Goal: Task Accomplishment & Management: Manage account settings

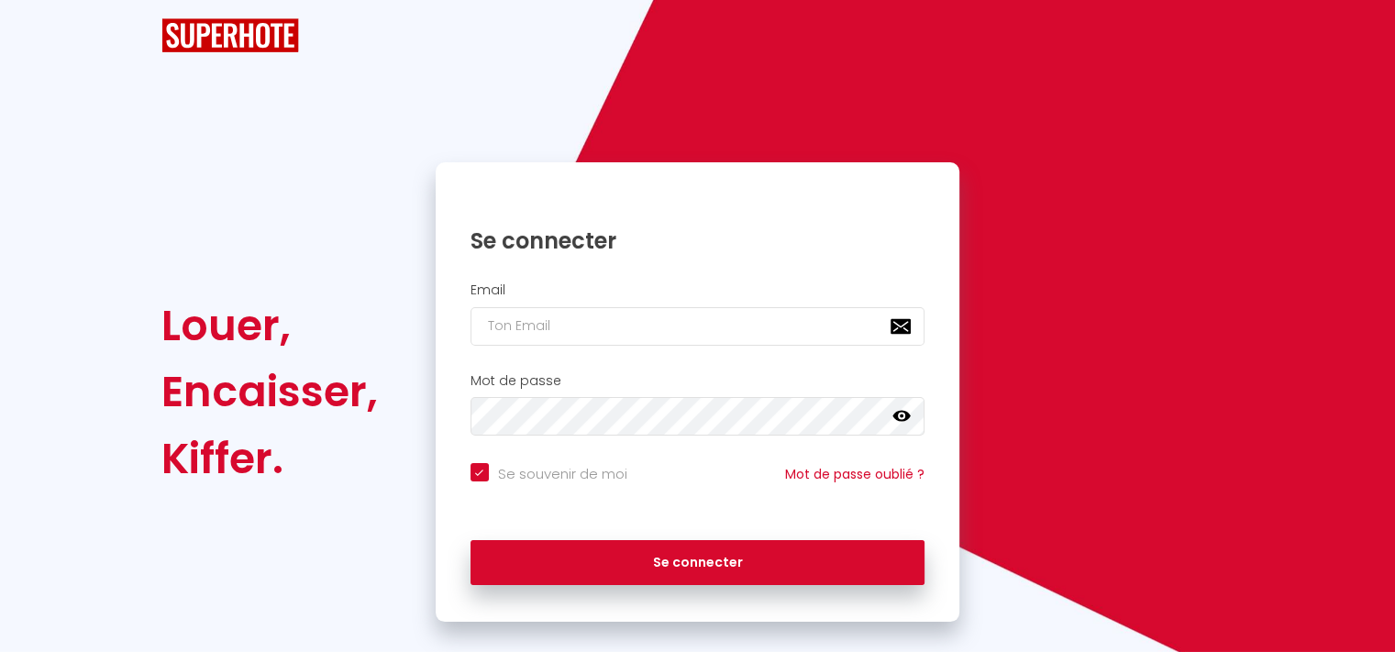
checkbox input "true"
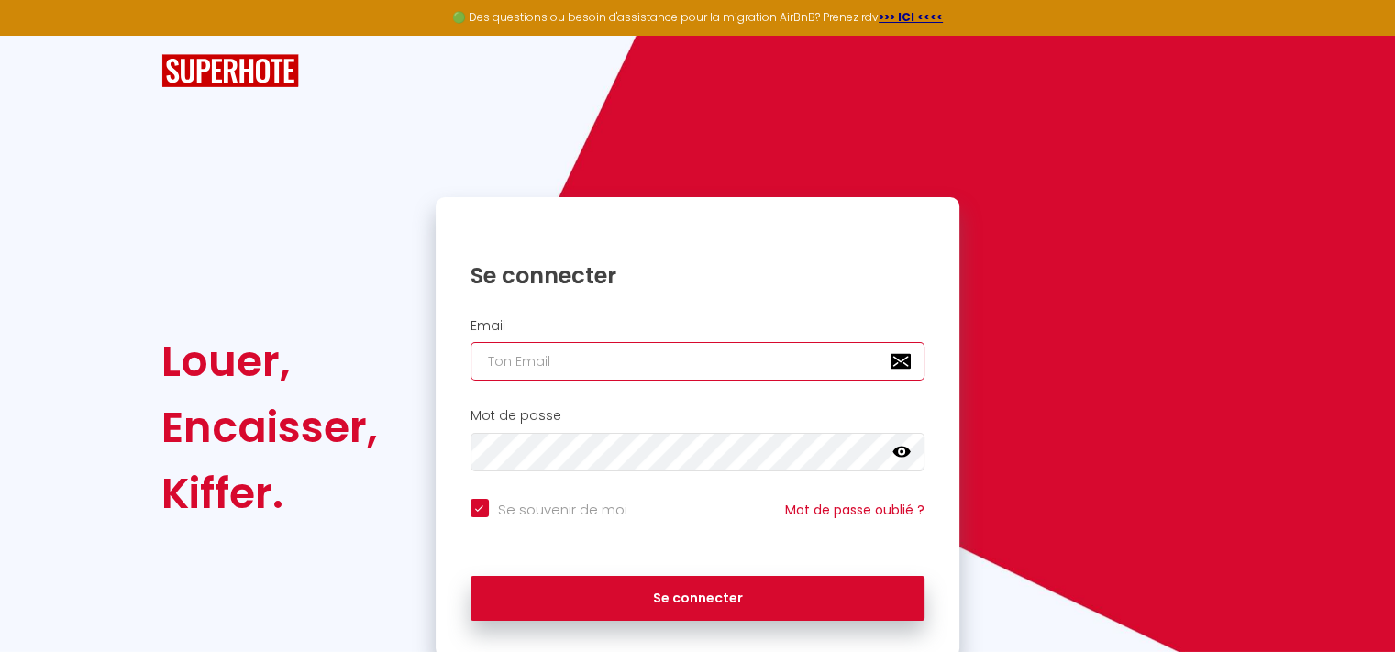
click at [558, 359] on input "email" at bounding box center [697, 361] width 455 height 39
type input "[EMAIL_ADDRESS][PERSON_NAME][DOMAIN_NAME]"
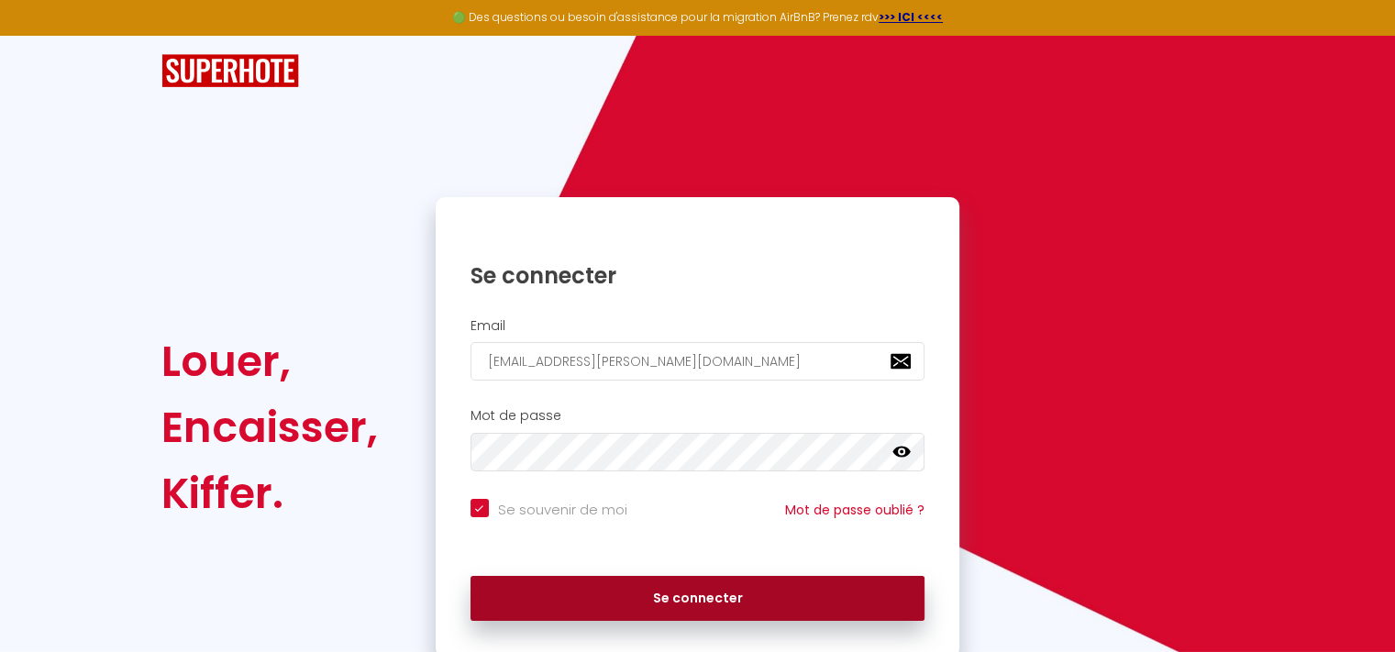
click at [574, 591] on button "Se connecter" at bounding box center [697, 599] width 455 height 46
checkbox input "true"
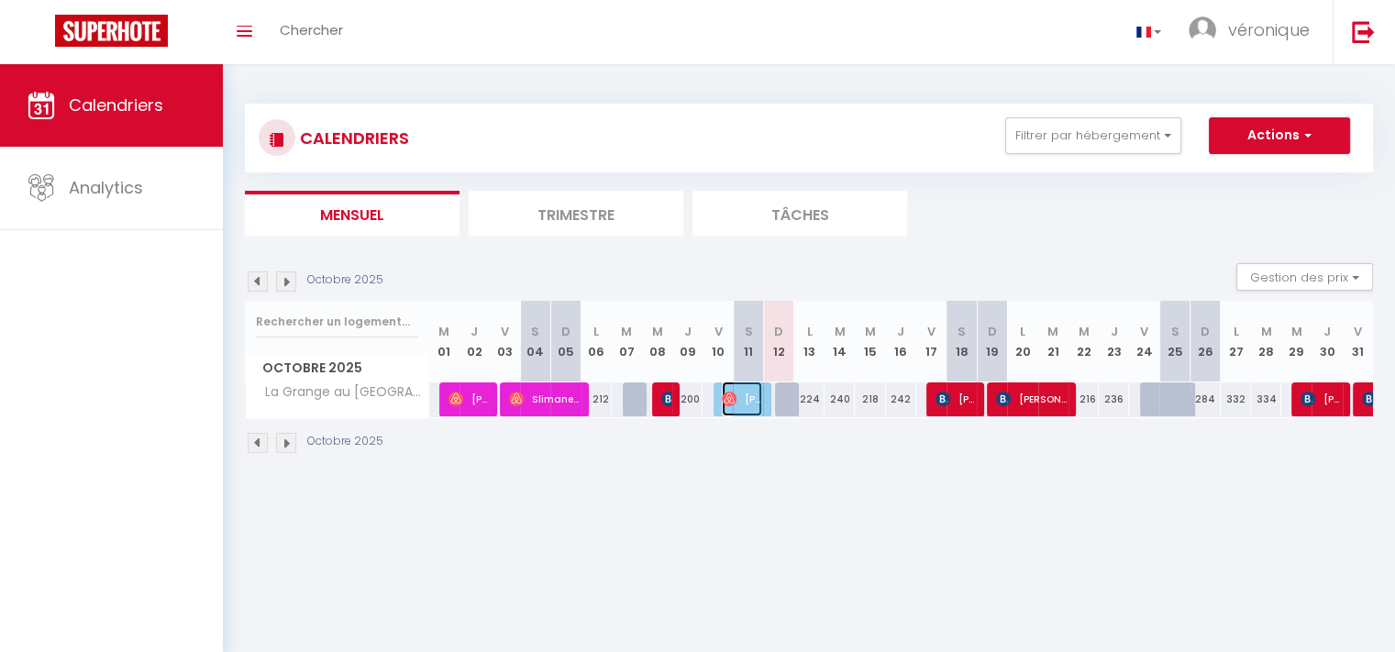
click at [745, 399] on span "[PERSON_NAME]" at bounding box center [742, 398] width 40 height 35
select select "OK"
select select "0"
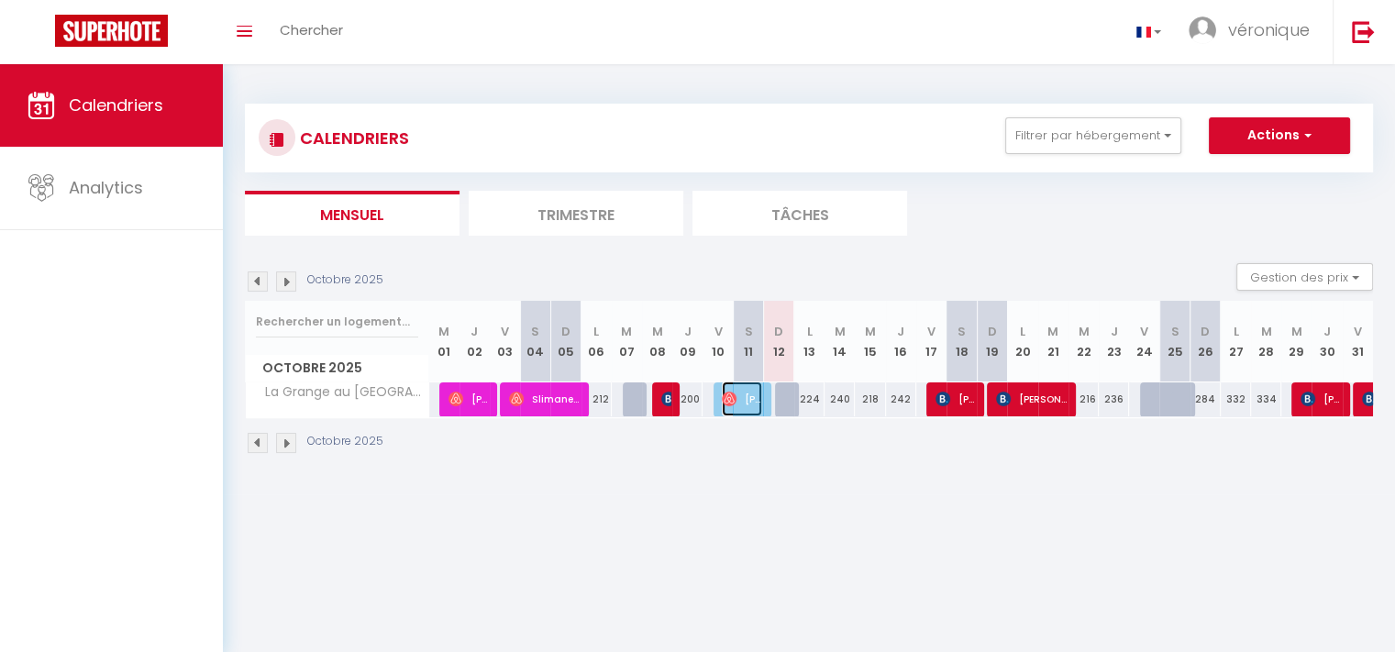
select select "1"
select select
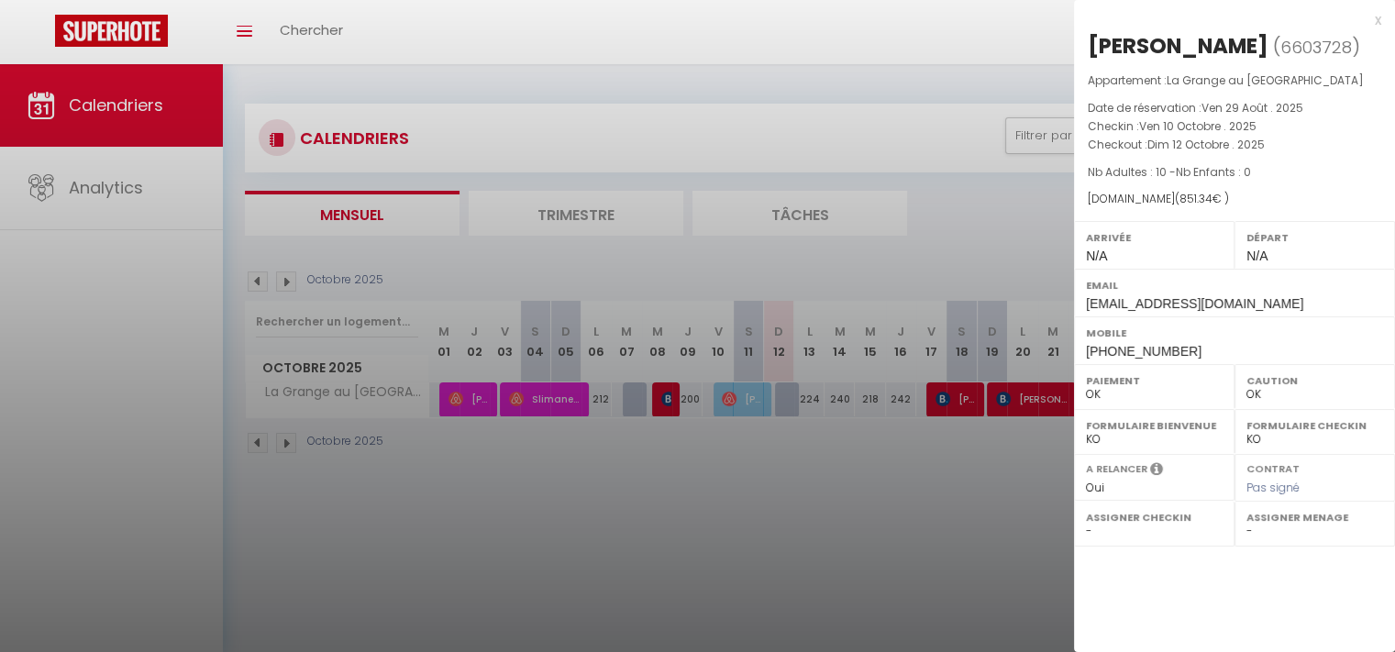
click at [556, 401] on div at bounding box center [697, 326] width 1395 height 652
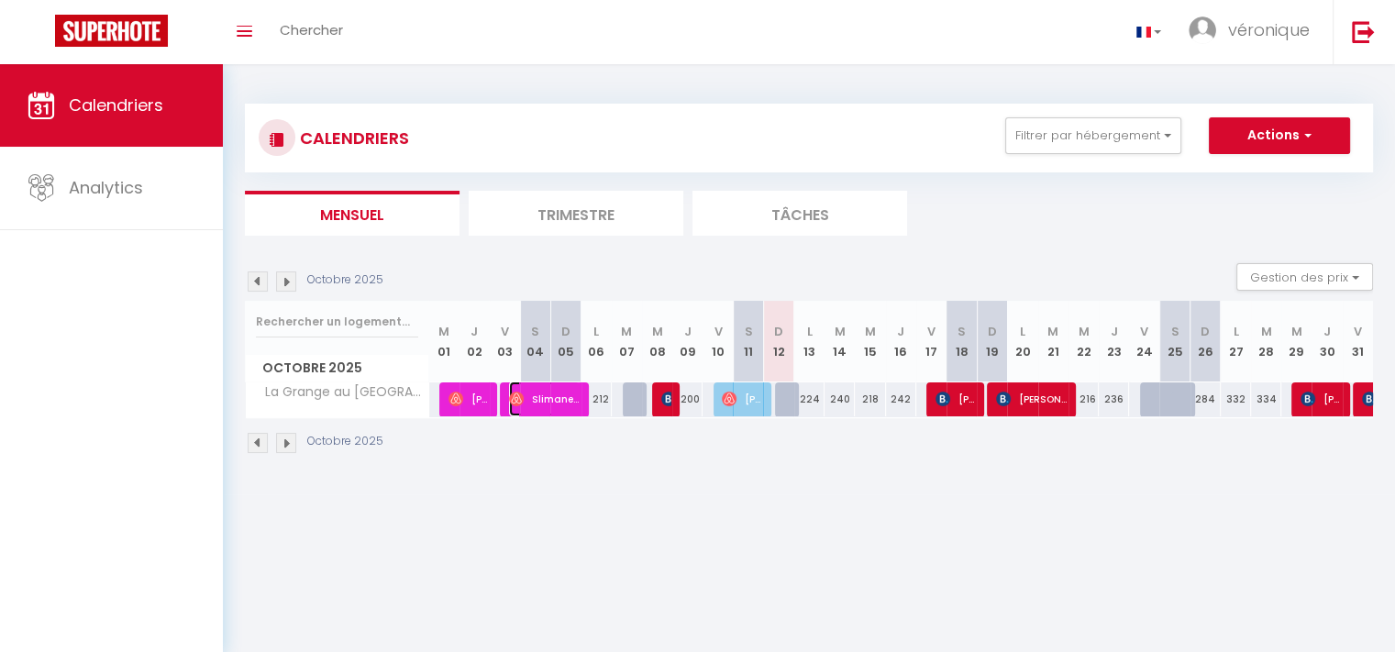
click at [556, 401] on span "Slimane Net" at bounding box center [544, 398] width 71 height 35
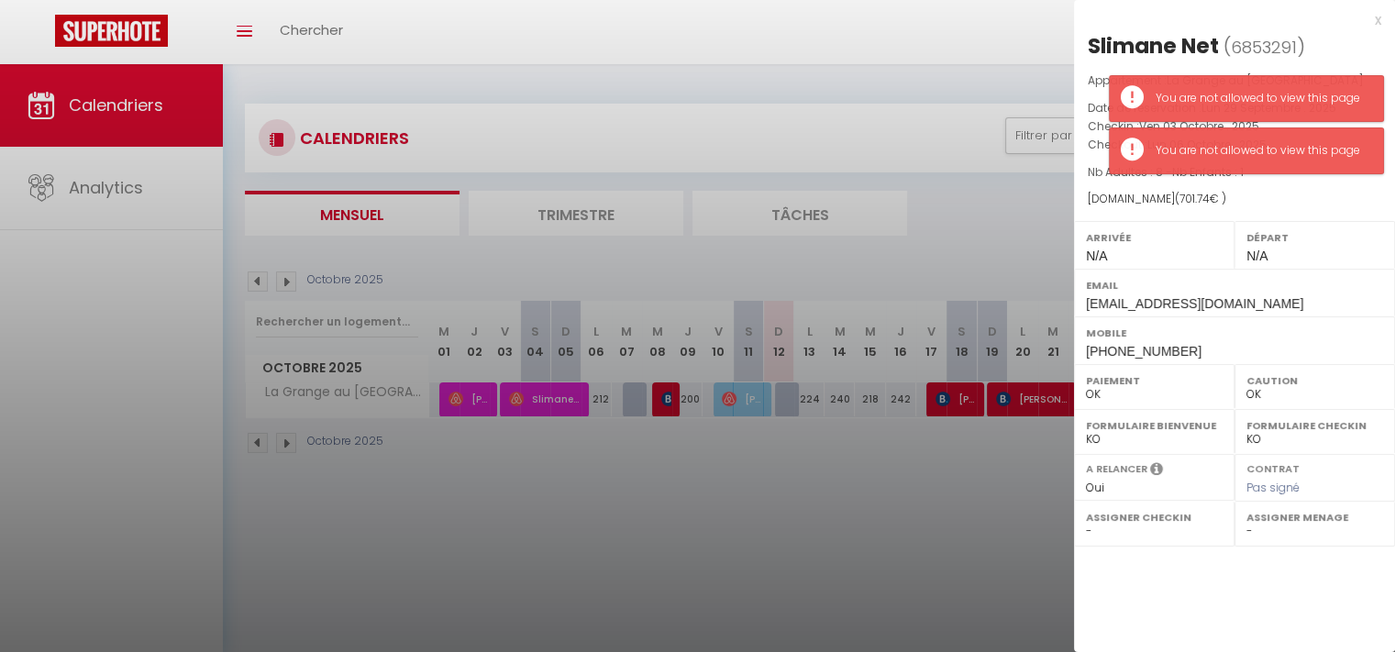
click at [475, 395] on div at bounding box center [697, 326] width 1395 height 652
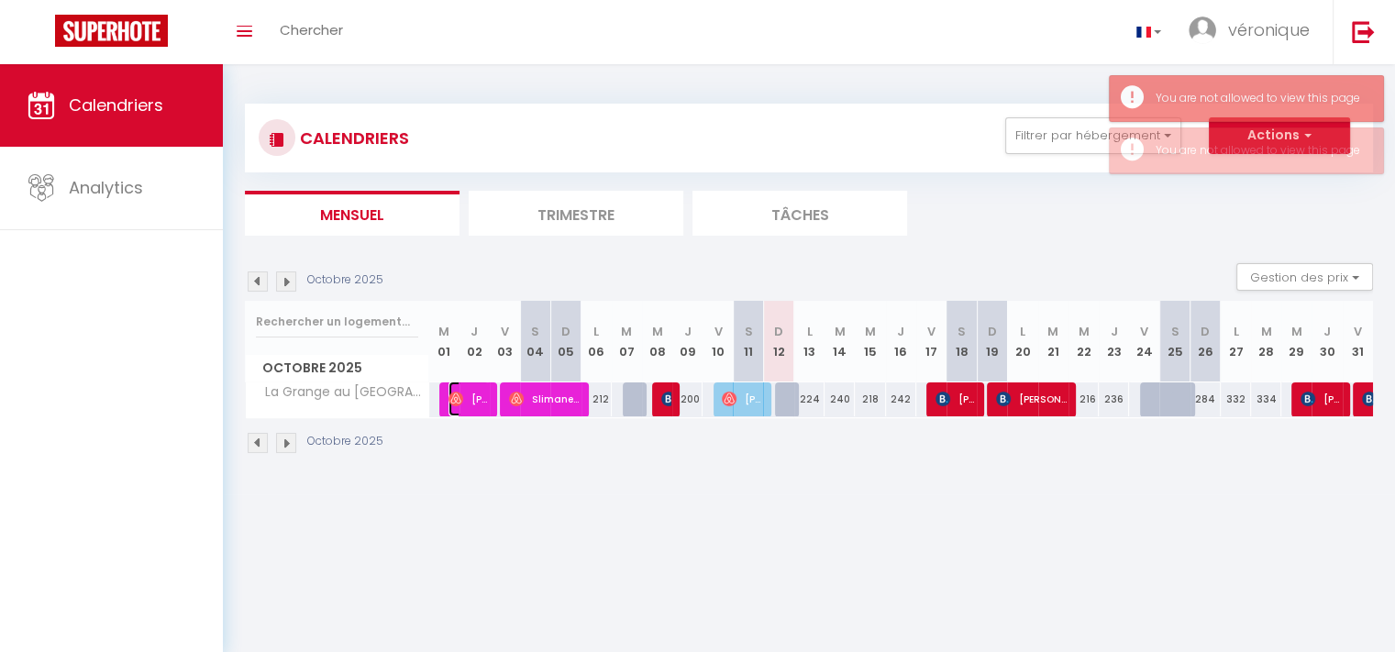
click at [475, 395] on span "[PERSON_NAME]" at bounding box center [468, 398] width 40 height 35
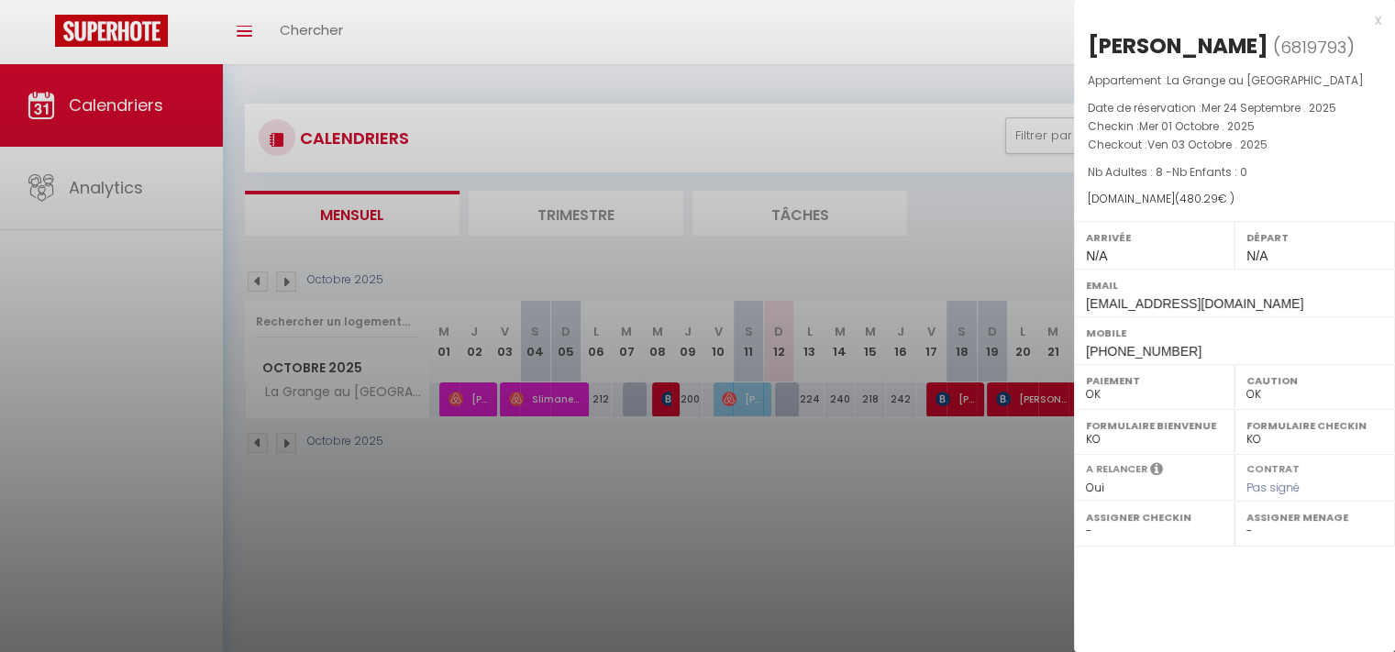
click at [1376, 23] on div "x" at bounding box center [1227, 20] width 307 height 22
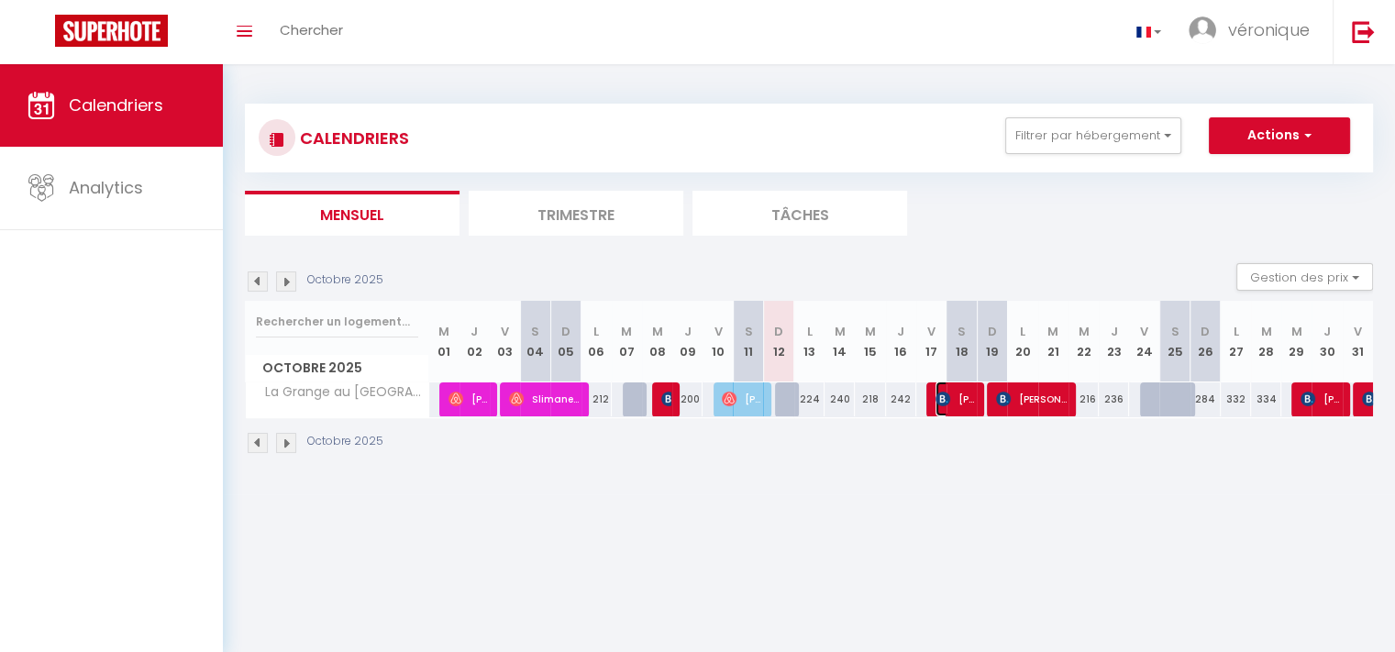
click at [953, 390] on span "[PERSON_NAME]" at bounding box center [955, 398] width 40 height 35
select select "KO"
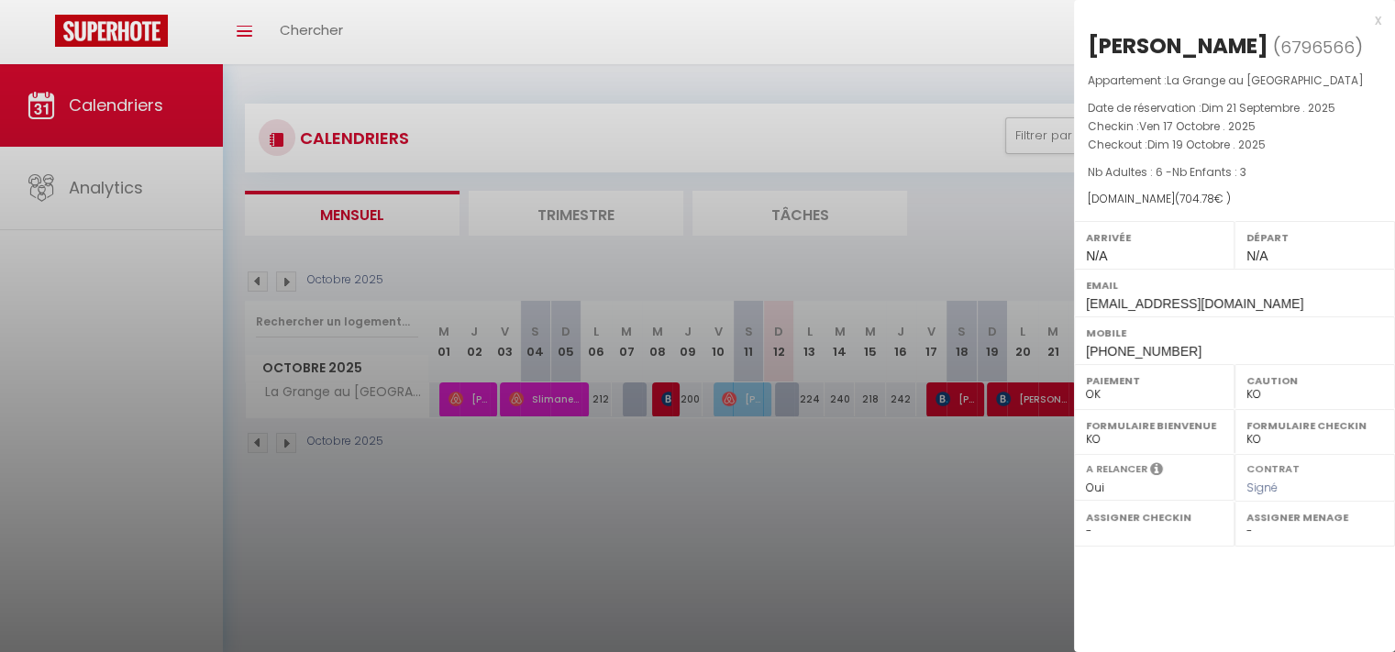
click at [1019, 395] on div at bounding box center [697, 326] width 1395 height 652
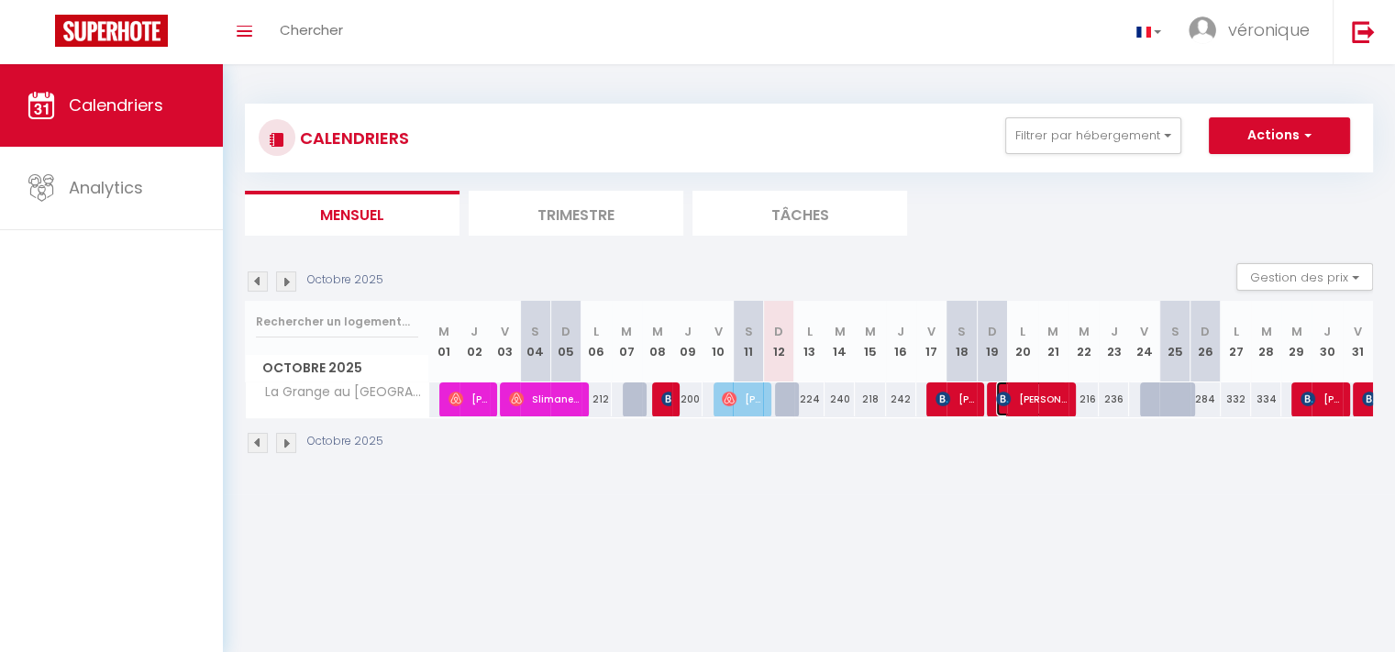
click at [1019, 395] on span "[PERSON_NAME]" at bounding box center [1031, 398] width 71 height 35
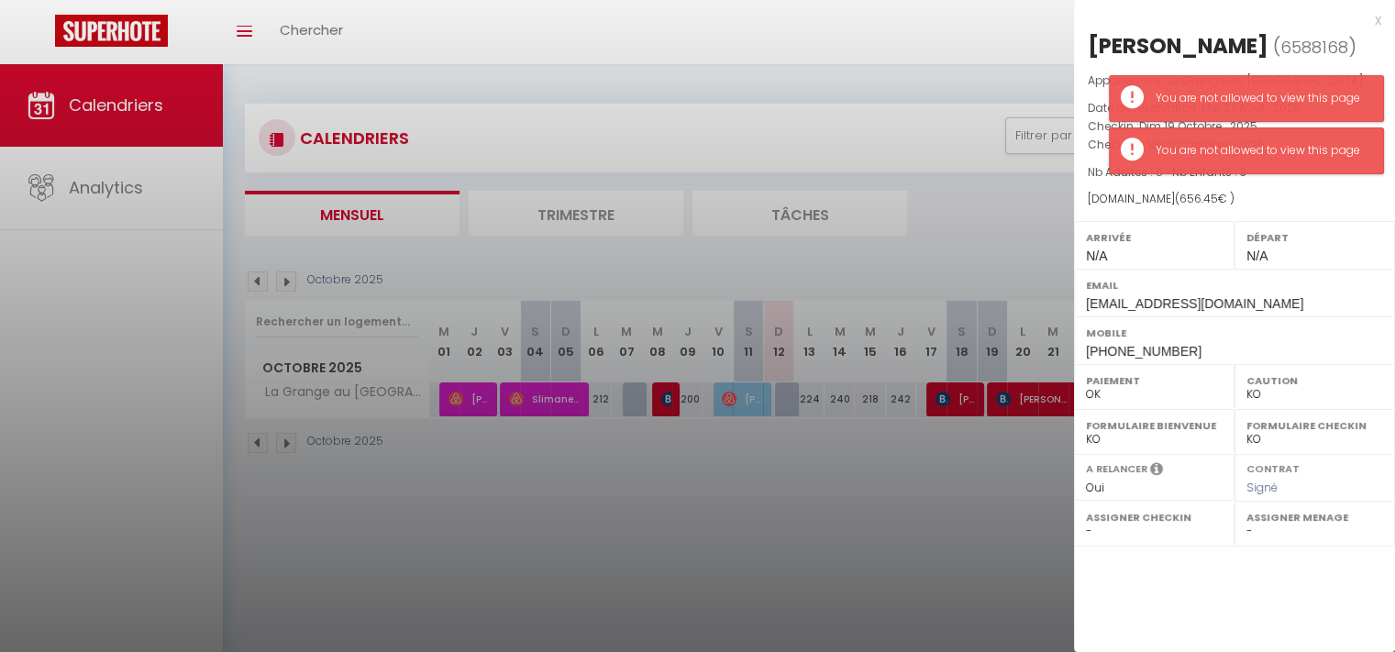
click at [1013, 549] on div at bounding box center [697, 326] width 1395 height 652
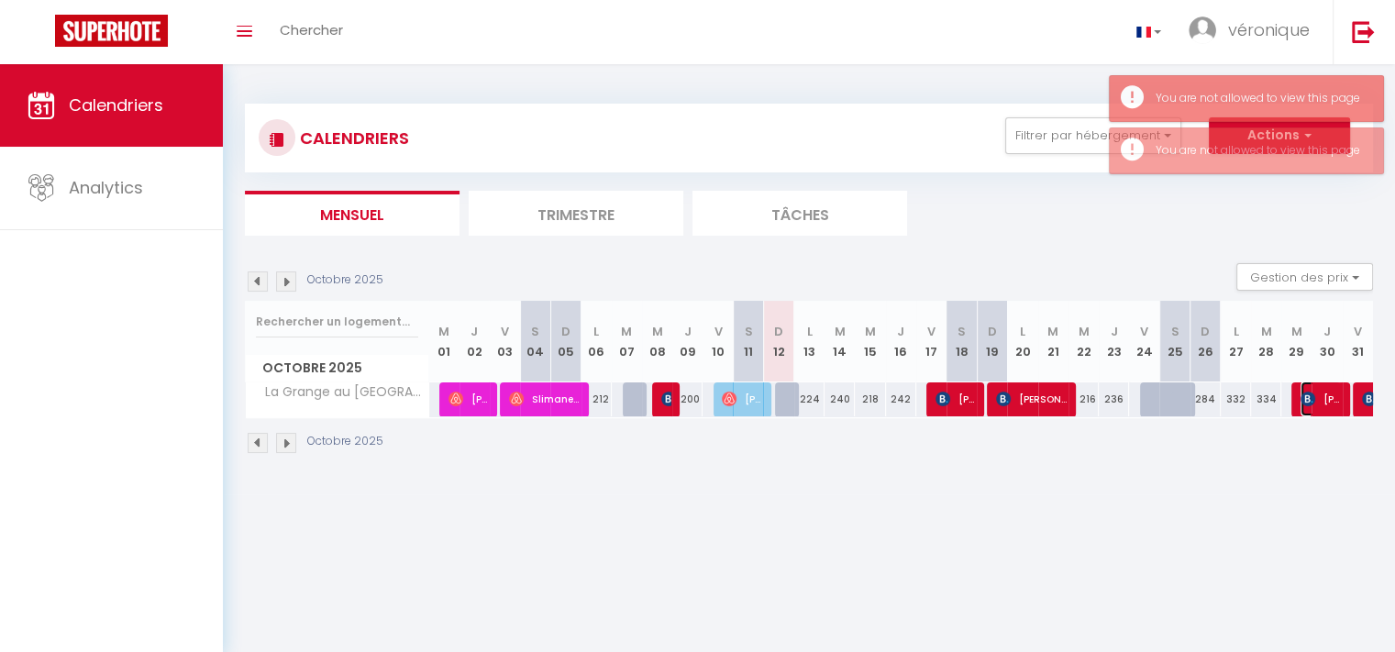
click at [1324, 402] on span "[PERSON_NAME]" at bounding box center [1320, 398] width 40 height 35
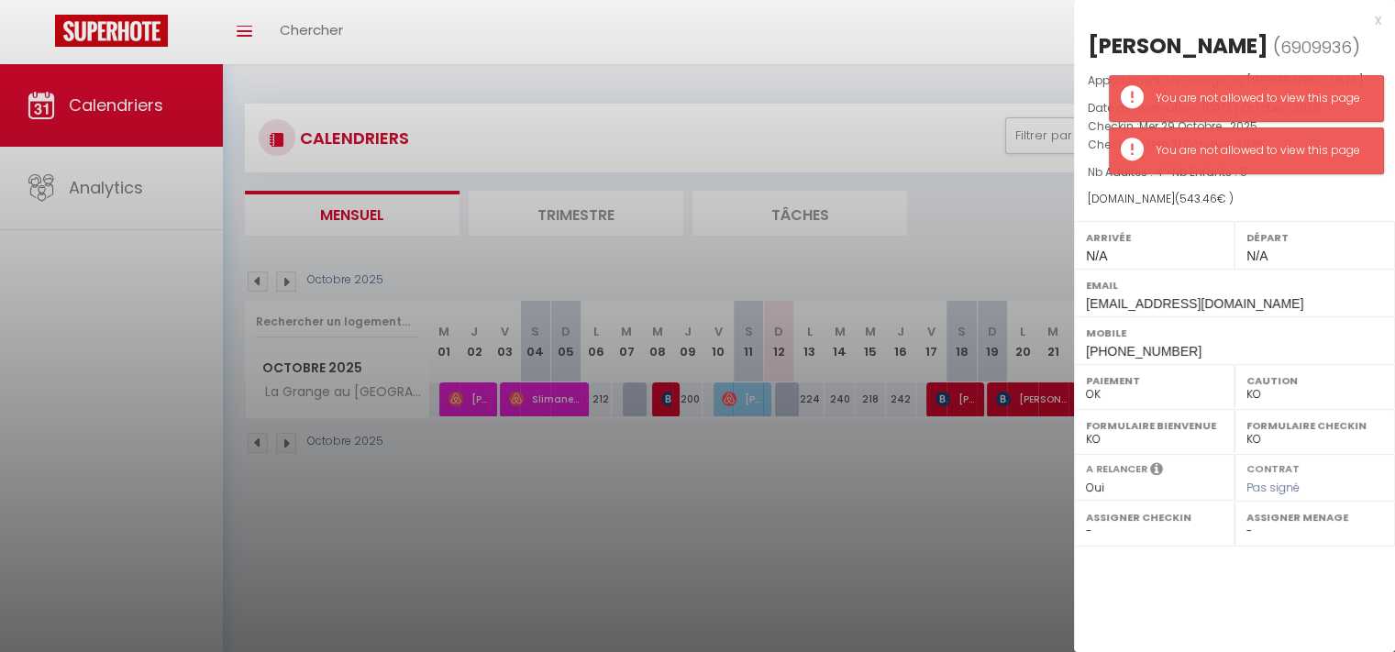
click at [954, 543] on div at bounding box center [697, 326] width 1395 height 652
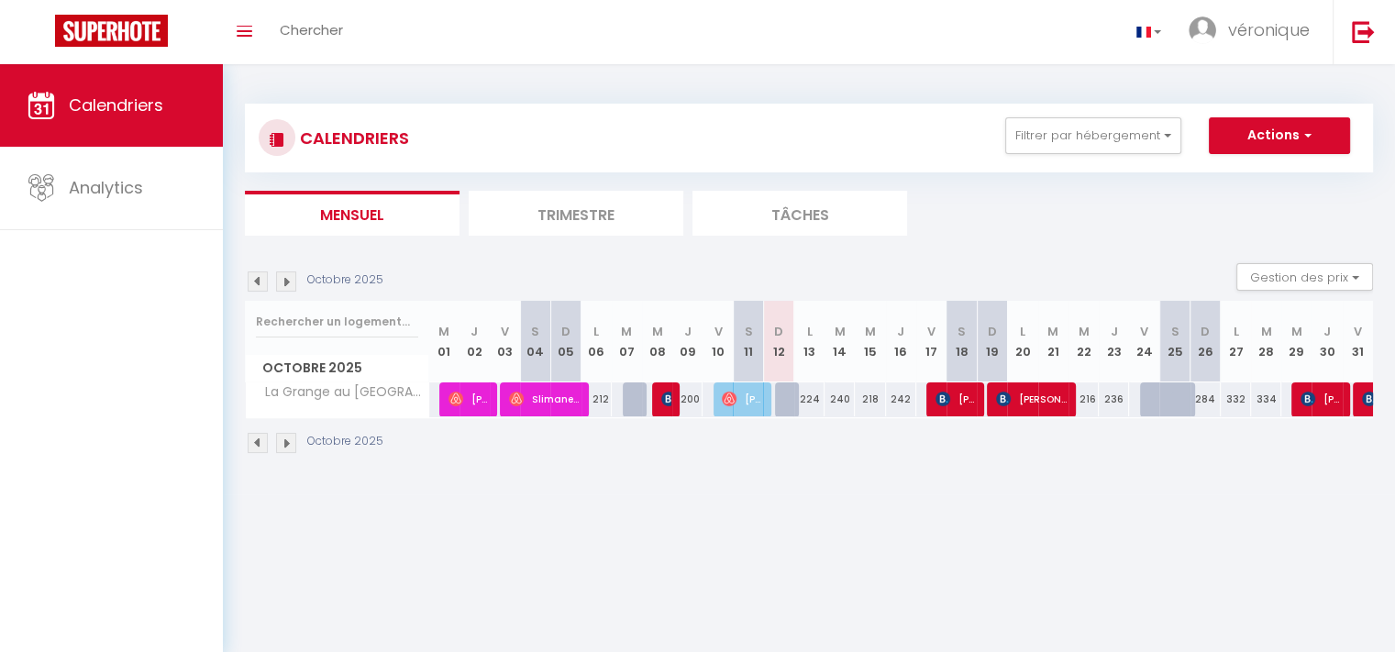
click at [286, 276] on img at bounding box center [286, 281] width 20 height 20
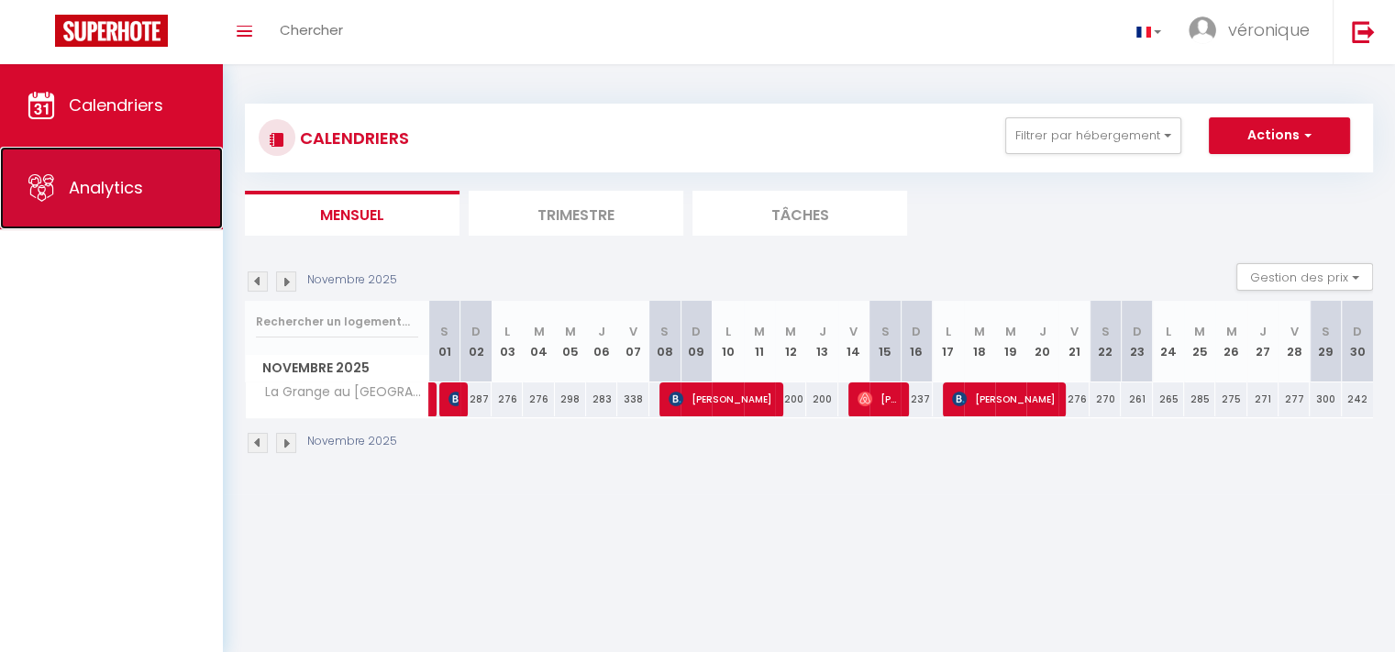
click at [77, 178] on span "Analytics" at bounding box center [106, 187] width 74 height 23
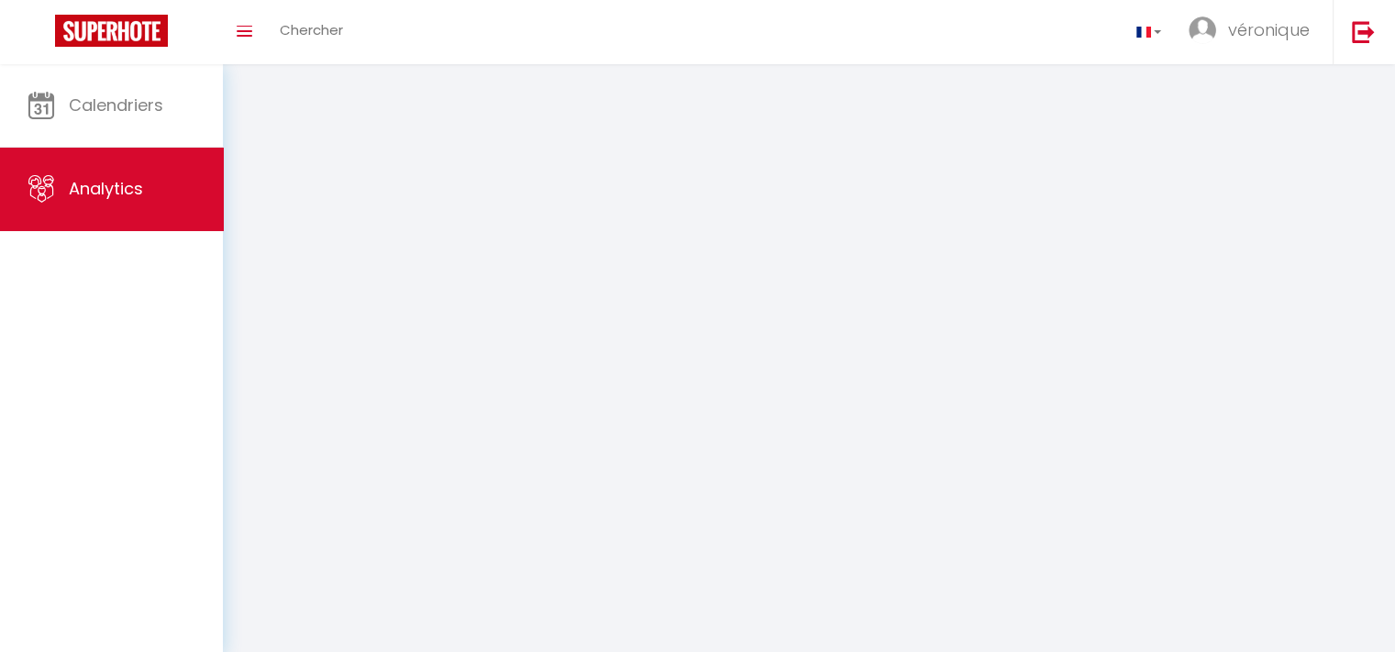
select select "2025"
select select "10"
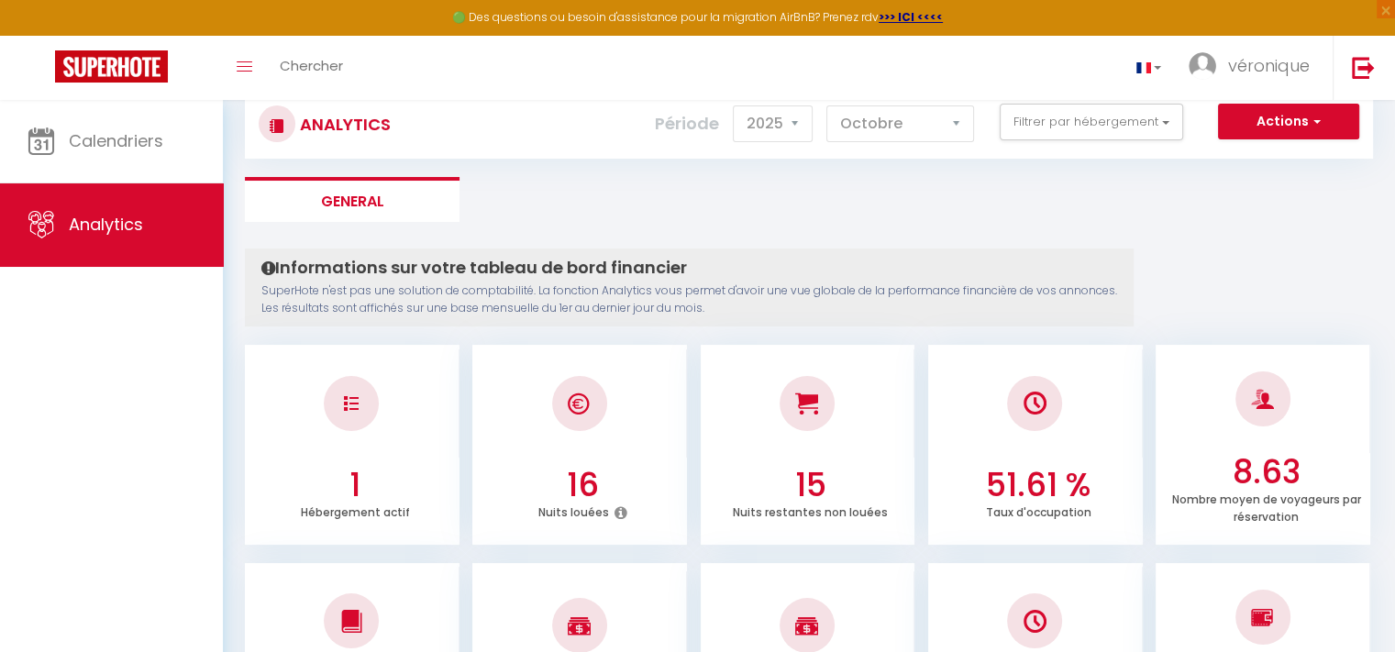
scroll to position [22, 0]
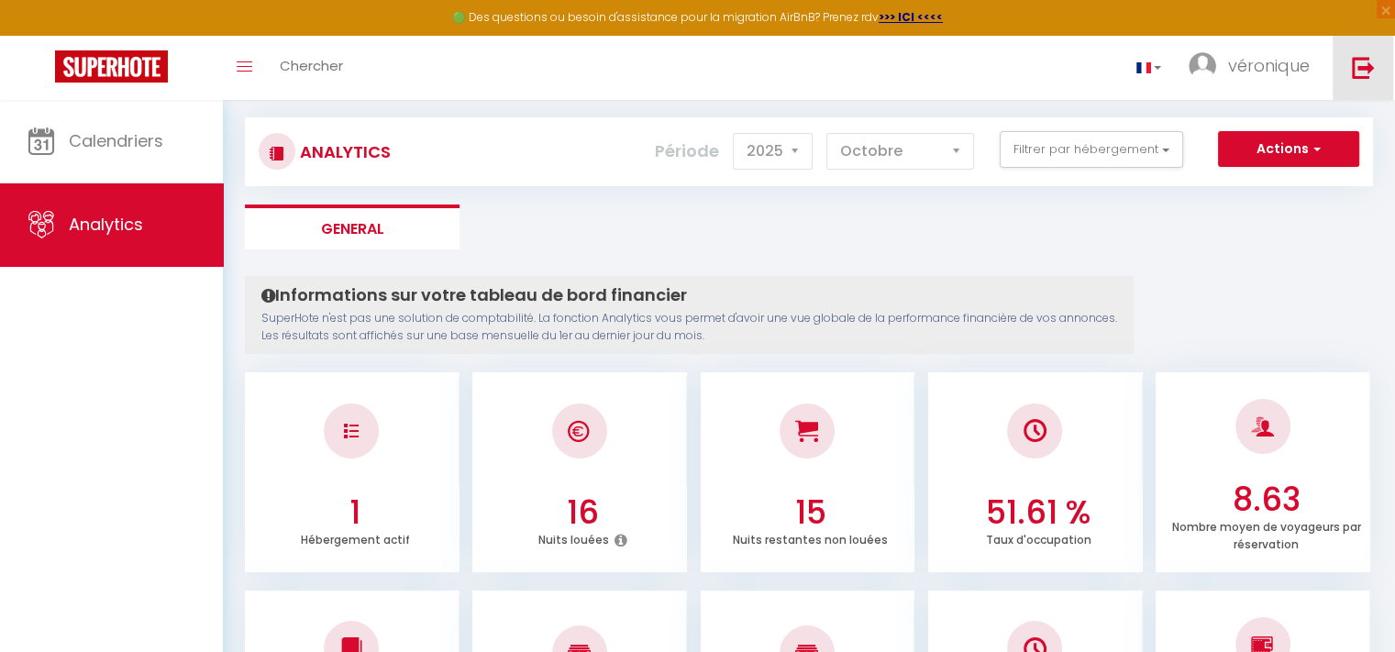
click at [1361, 61] on img at bounding box center [1363, 67] width 23 height 23
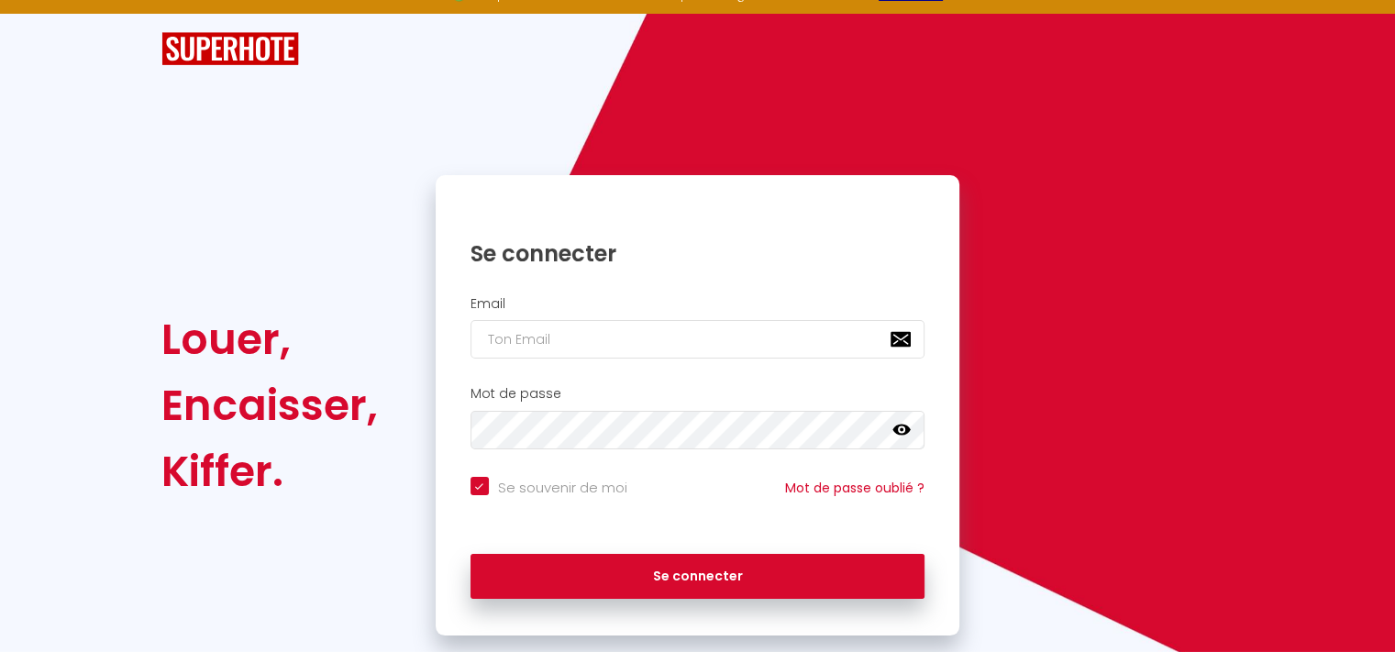
scroll to position [59, 0]
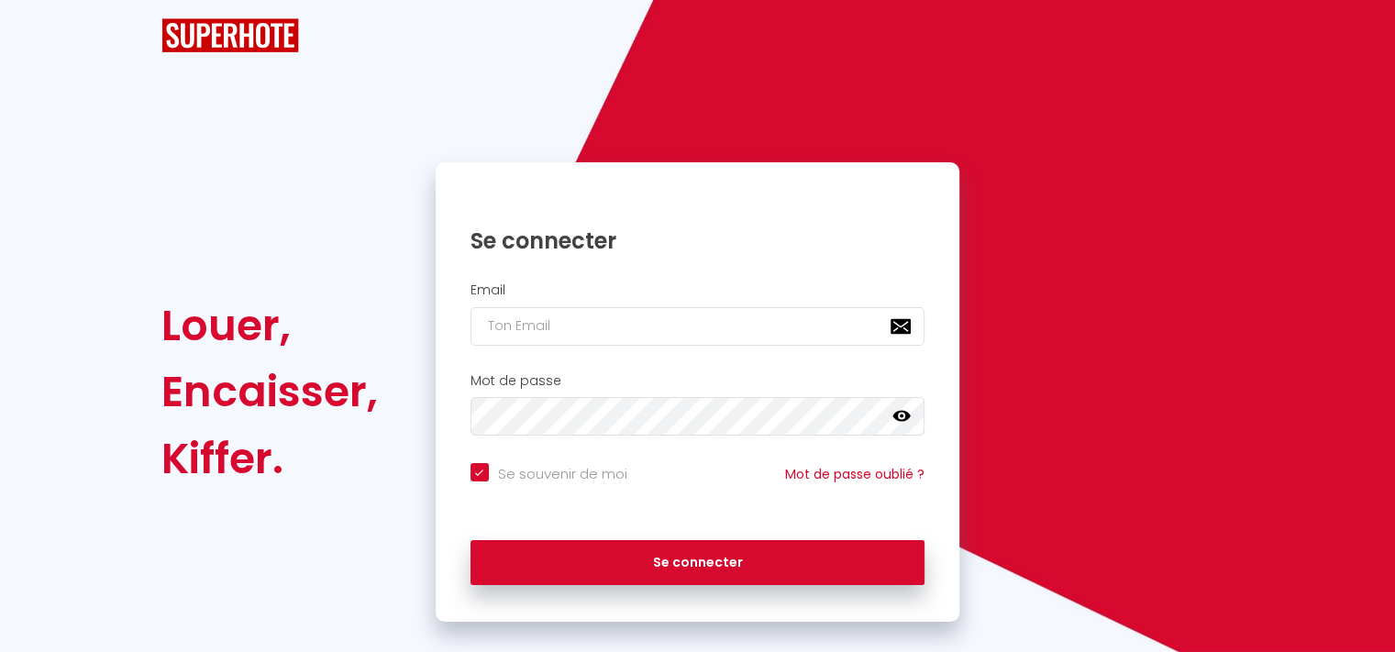
checkbox input "true"
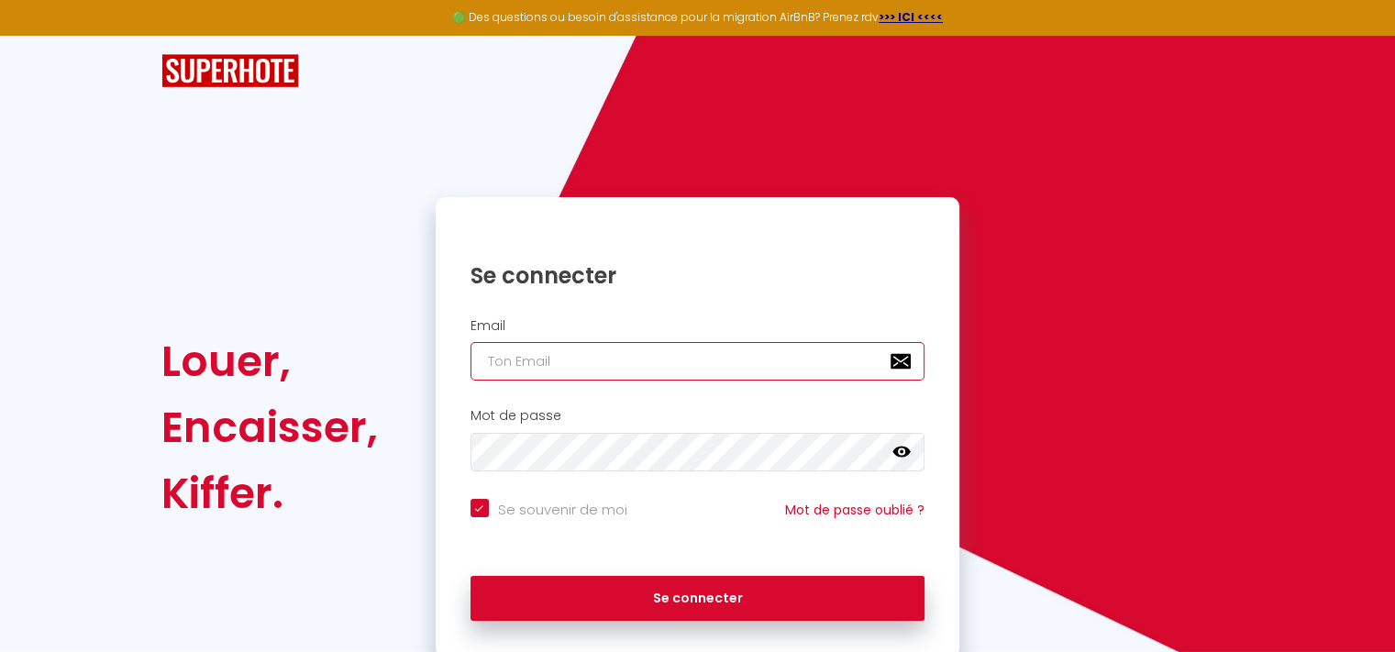
click at [554, 360] on input "email" at bounding box center [697, 361] width 455 height 39
type input "[EMAIL_ADDRESS][PERSON_NAME][DOMAIN_NAME]"
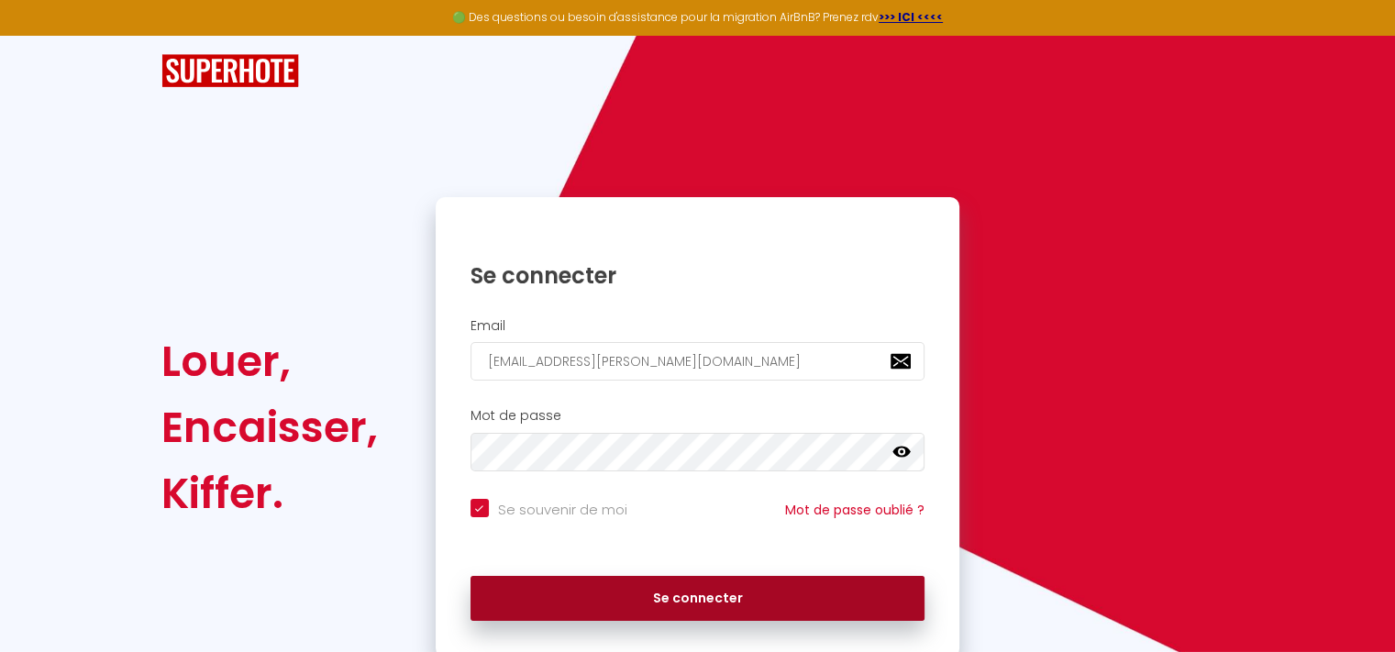
click at [703, 601] on button "Se connecter" at bounding box center [697, 599] width 455 height 46
checkbox input "true"
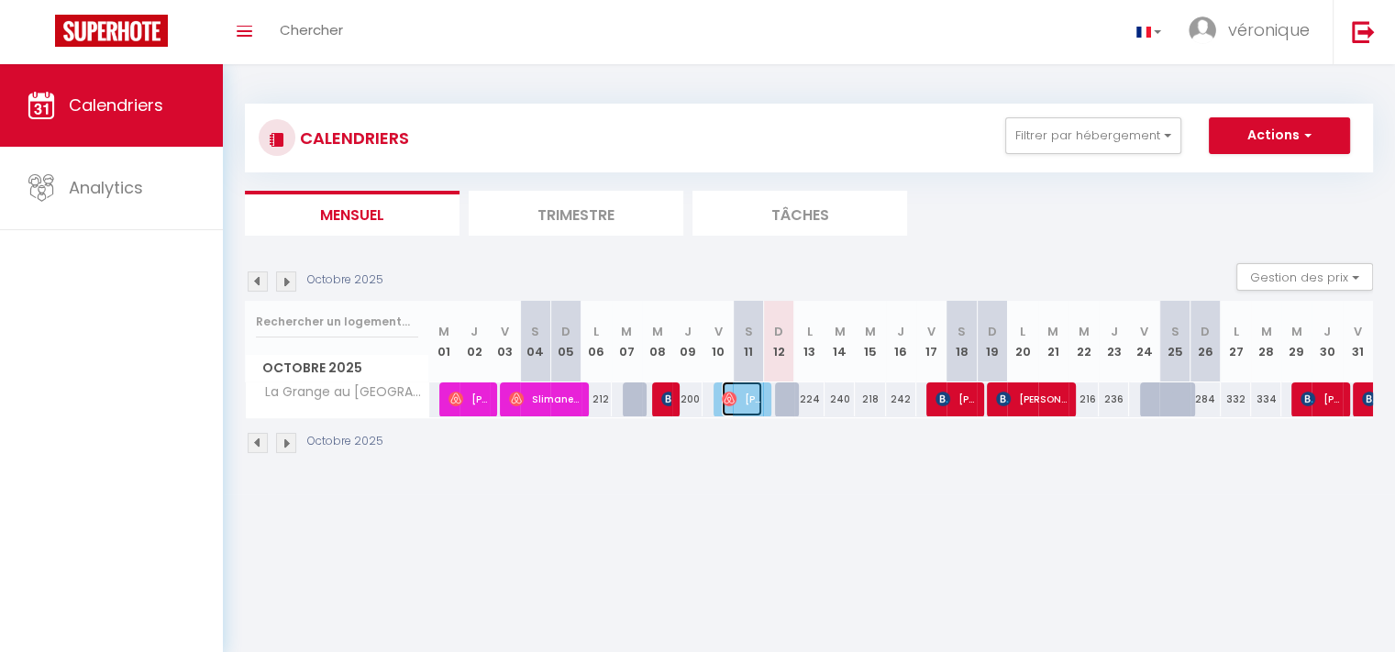
click at [746, 402] on span "[PERSON_NAME]" at bounding box center [742, 398] width 40 height 35
select select "OK"
select select "0"
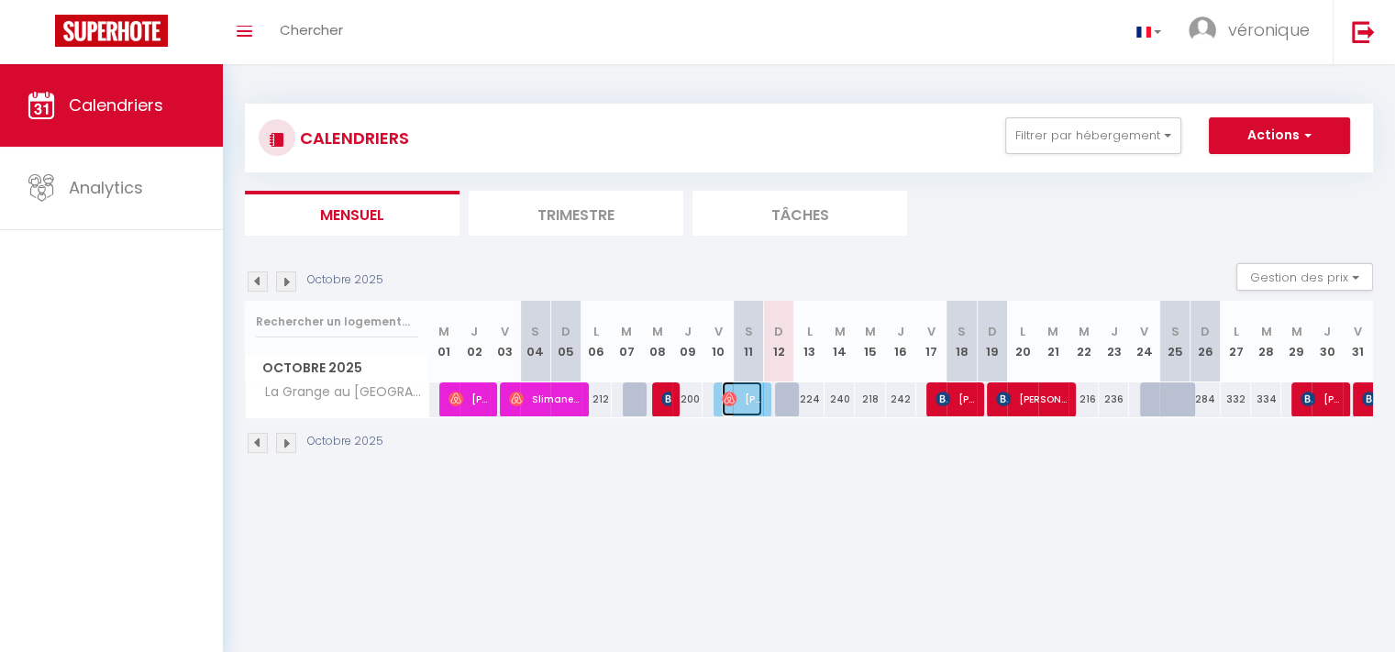
select select "1"
select select
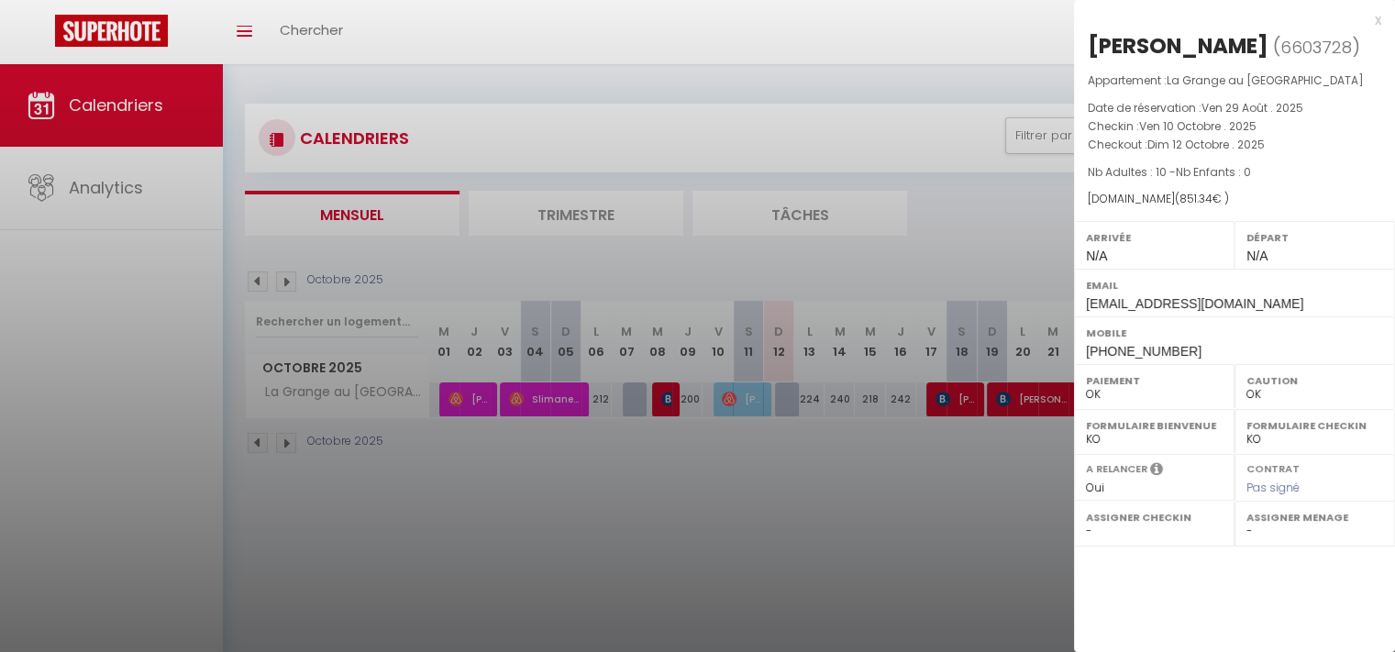
click at [957, 395] on div at bounding box center [697, 326] width 1395 height 652
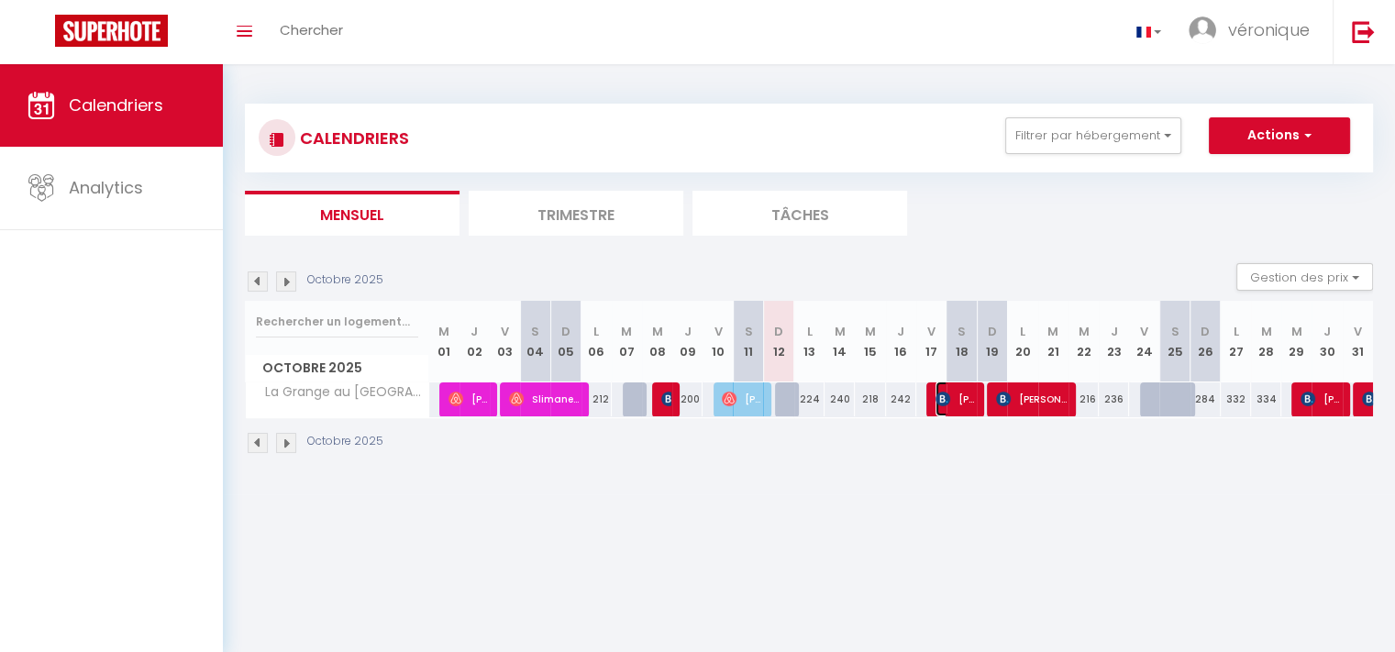
click at [957, 395] on span "[PERSON_NAME]" at bounding box center [955, 398] width 40 height 35
select select "KO"
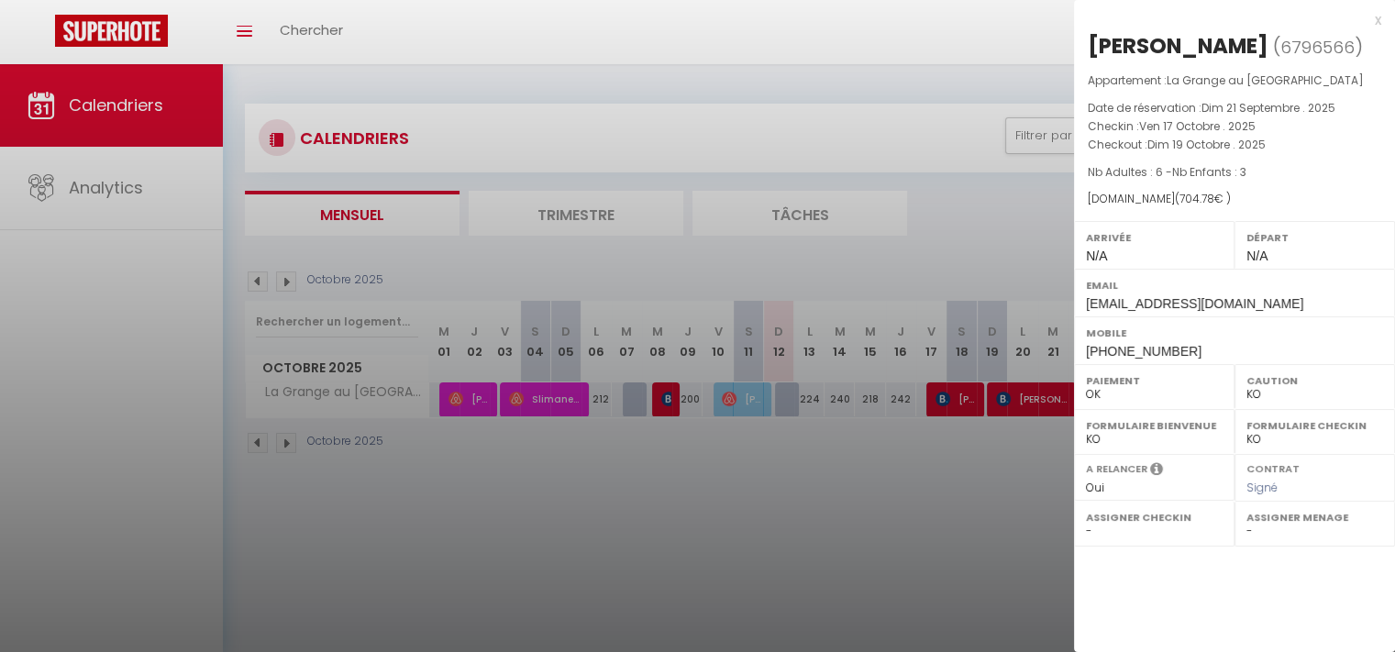
click at [1020, 399] on div at bounding box center [697, 326] width 1395 height 652
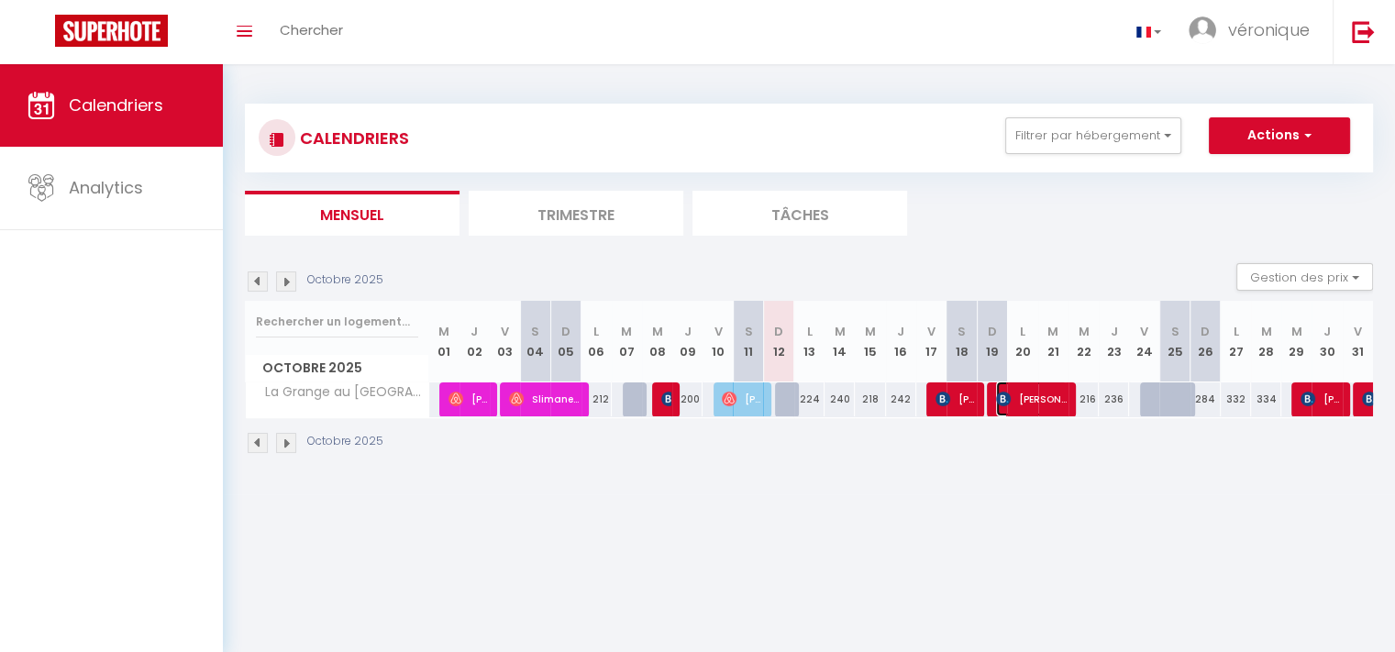
click at [1020, 399] on span "[PERSON_NAME]" at bounding box center [1031, 398] width 71 height 35
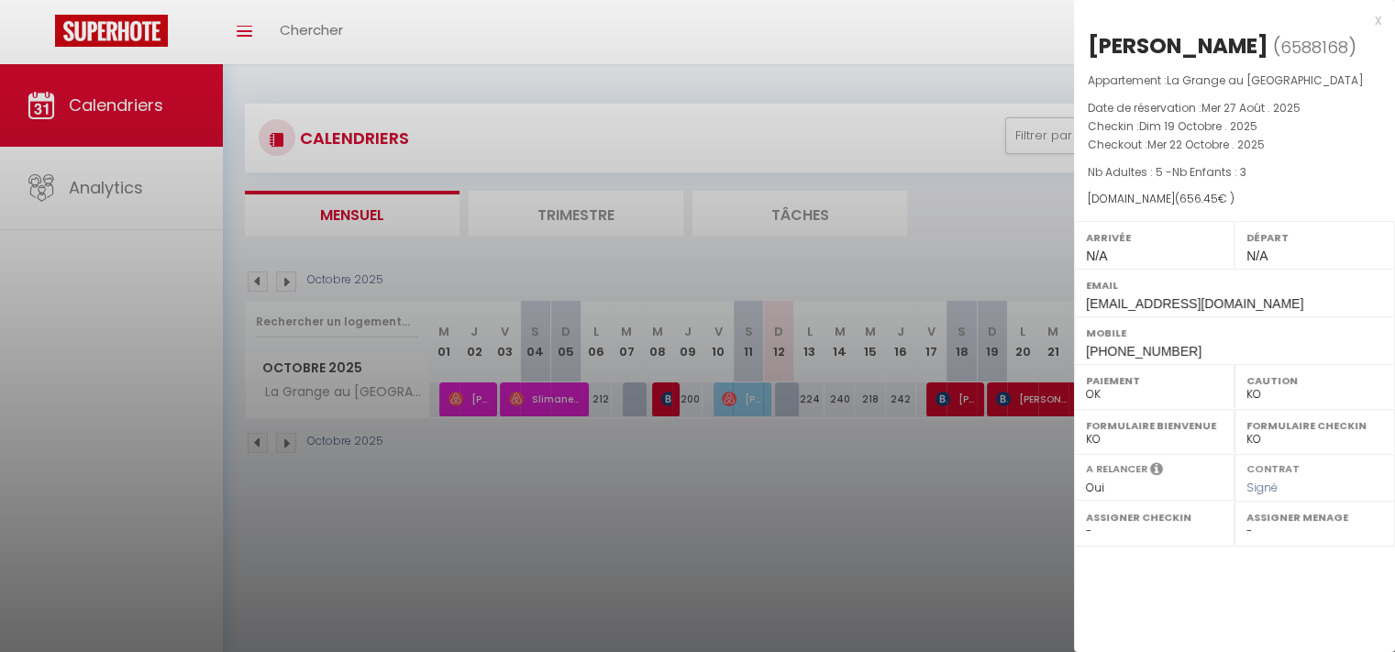
click at [1376, 21] on div "x" at bounding box center [1227, 20] width 307 height 22
